Goal: Task Accomplishment & Management: Use online tool/utility

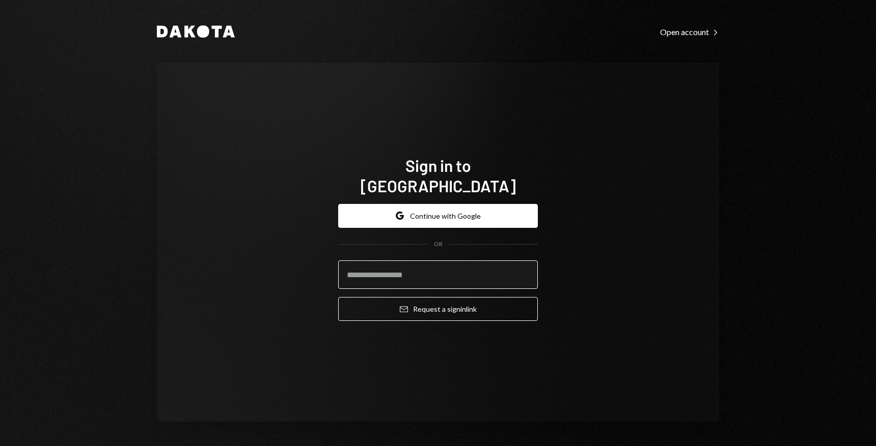
click at [396, 266] on input "email" at bounding box center [438, 275] width 200 height 29
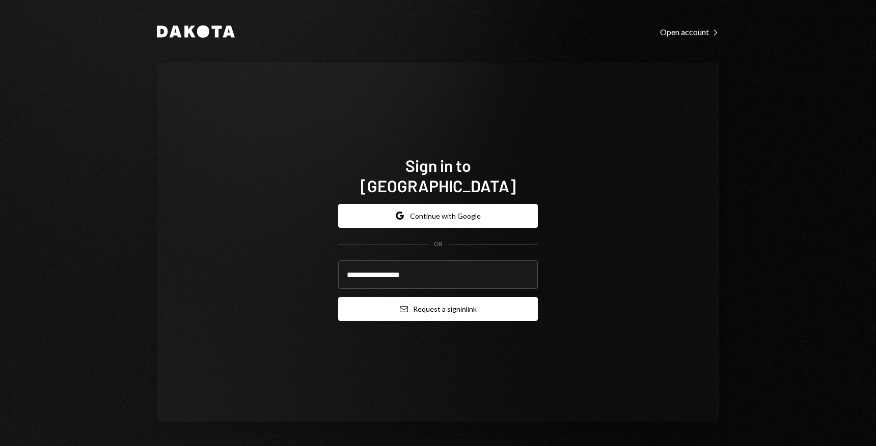
type input "**********"
click at [439, 304] on button "Email Request a sign in link" at bounding box center [438, 309] width 200 height 24
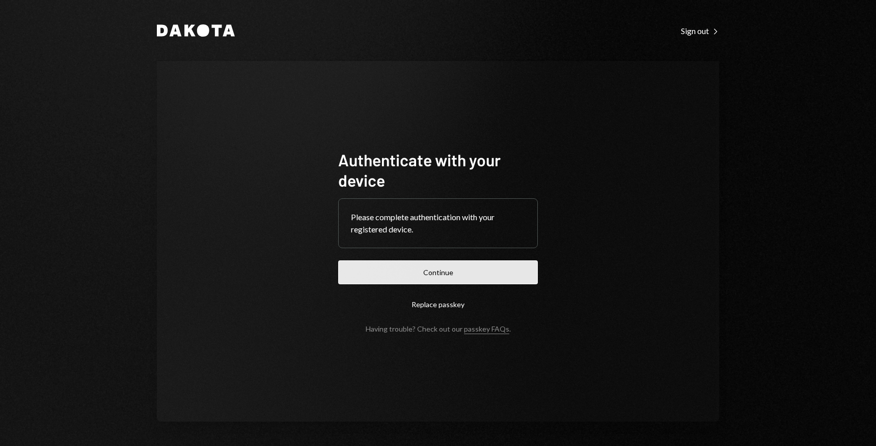
click at [455, 264] on button "Continue" at bounding box center [438, 273] width 200 height 24
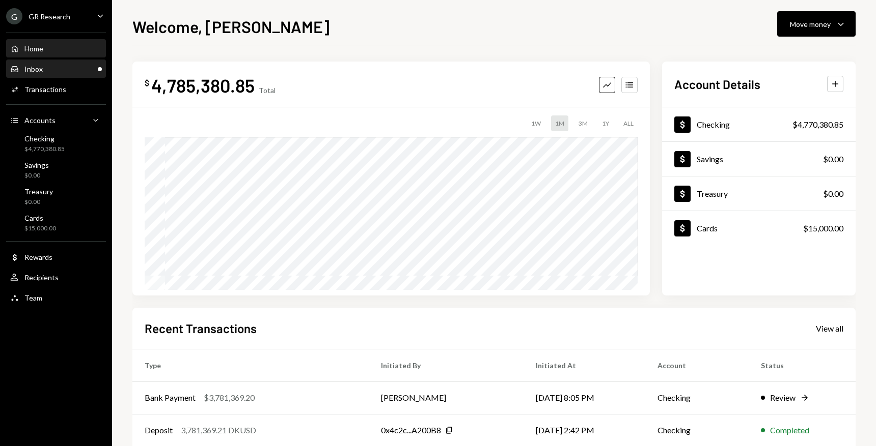
click at [58, 65] on div "Inbox Inbox" at bounding box center [56, 69] width 92 height 9
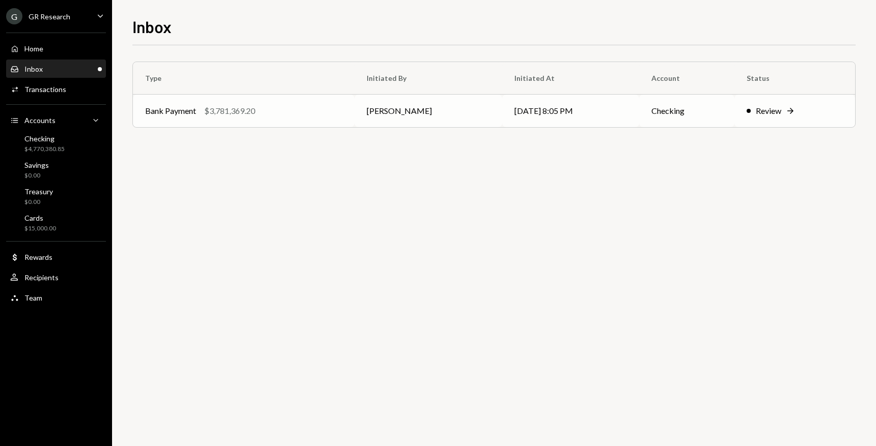
click at [758, 107] on div "Review" at bounding box center [768, 111] width 25 height 12
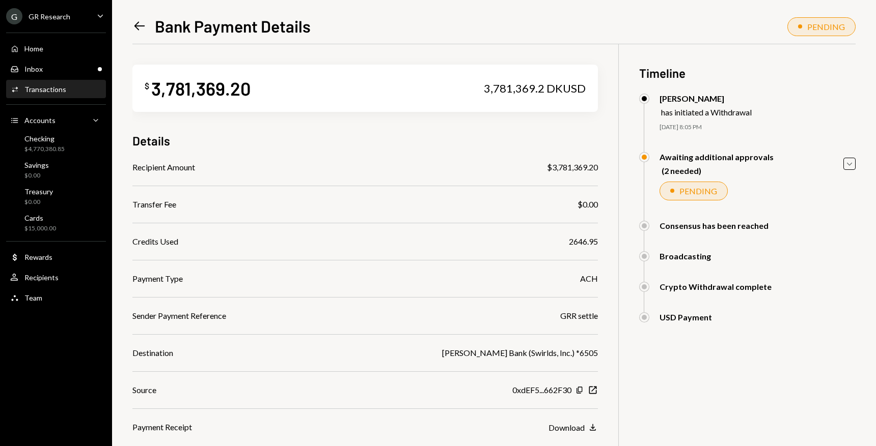
scroll to position [76, 0]
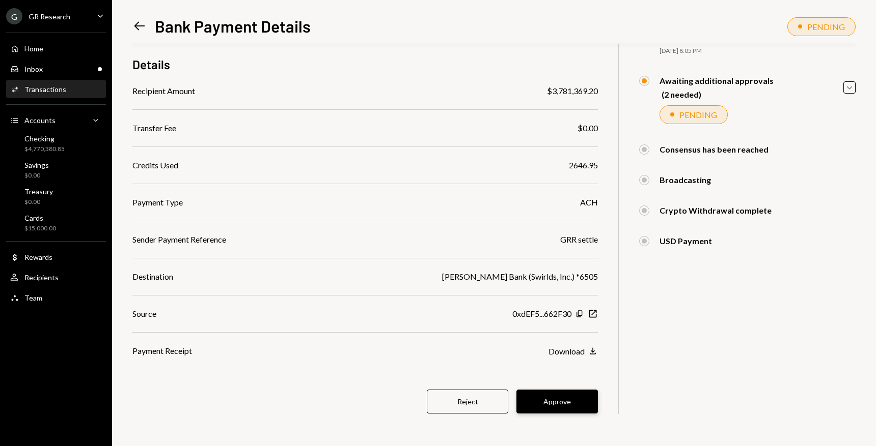
click at [560, 399] on button "Approve" at bounding box center [556, 402] width 81 height 24
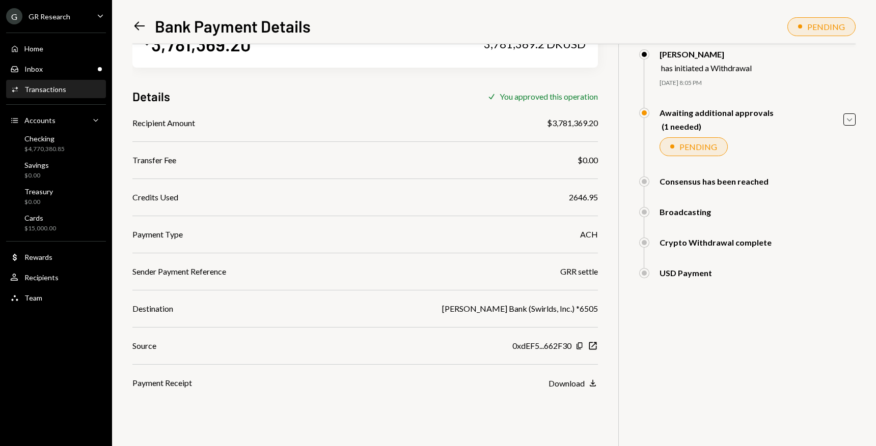
scroll to position [0, 0]
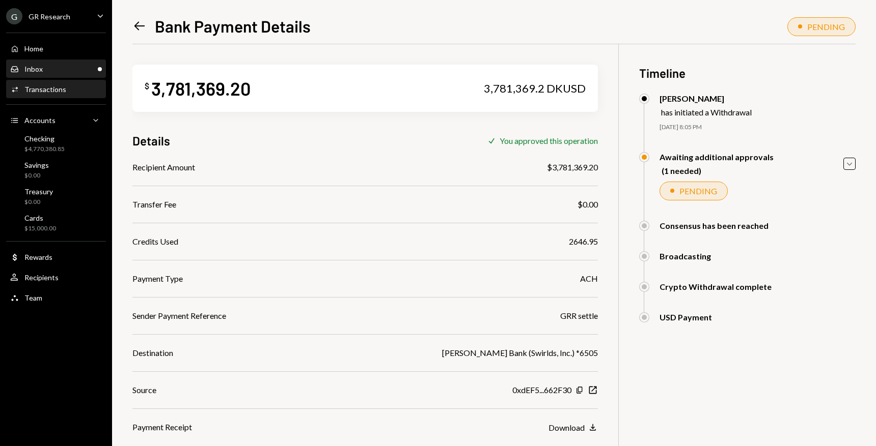
click at [62, 69] on div "Inbox Inbox" at bounding box center [56, 69] width 92 height 9
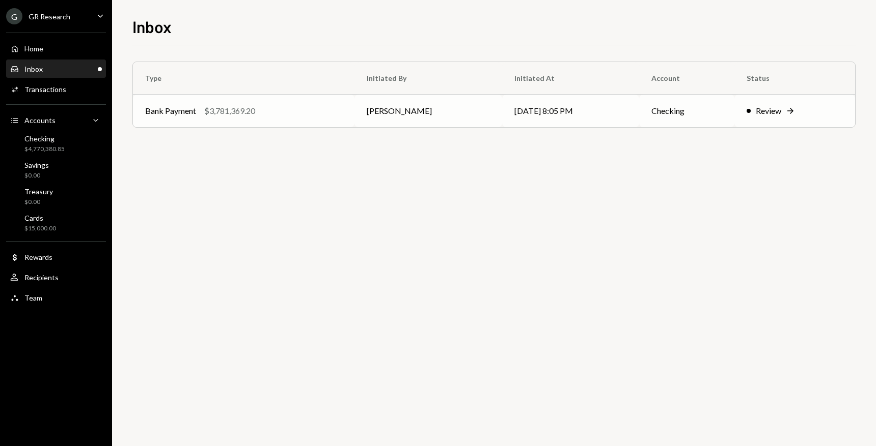
click at [776, 113] on div "Review" at bounding box center [768, 111] width 25 height 12
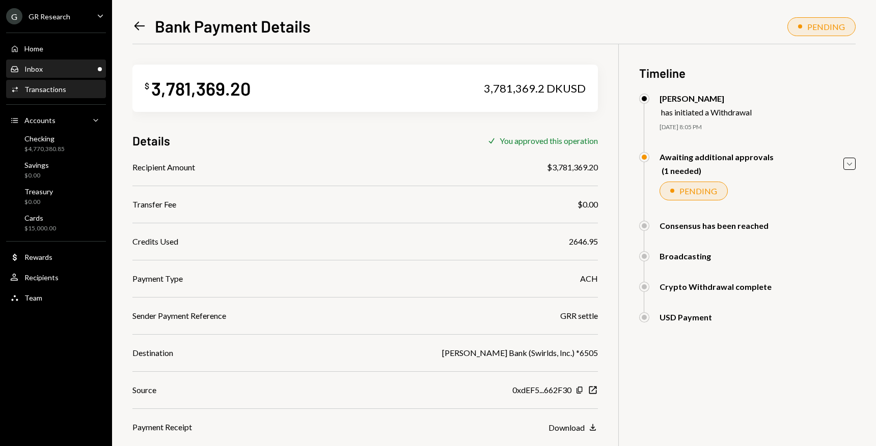
click at [49, 70] on div "Inbox Inbox" at bounding box center [56, 69] width 92 height 9
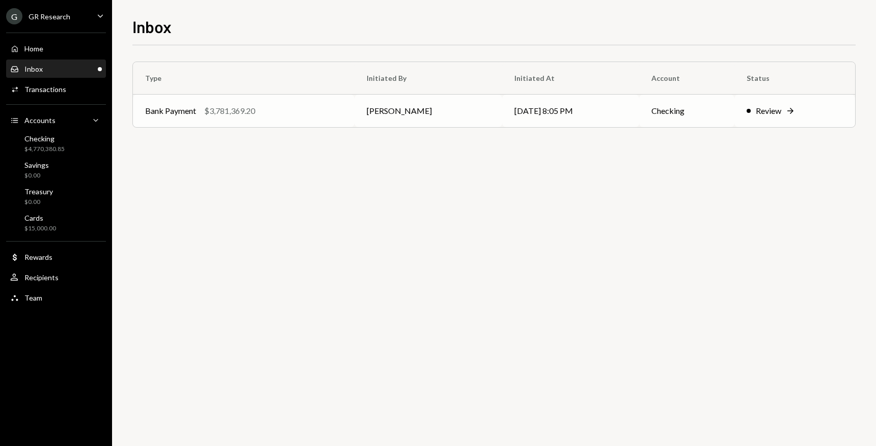
click at [772, 110] on div "Review" at bounding box center [768, 111] width 25 height 12
